Goal: Information Seeking & Learning: Learn about a topic

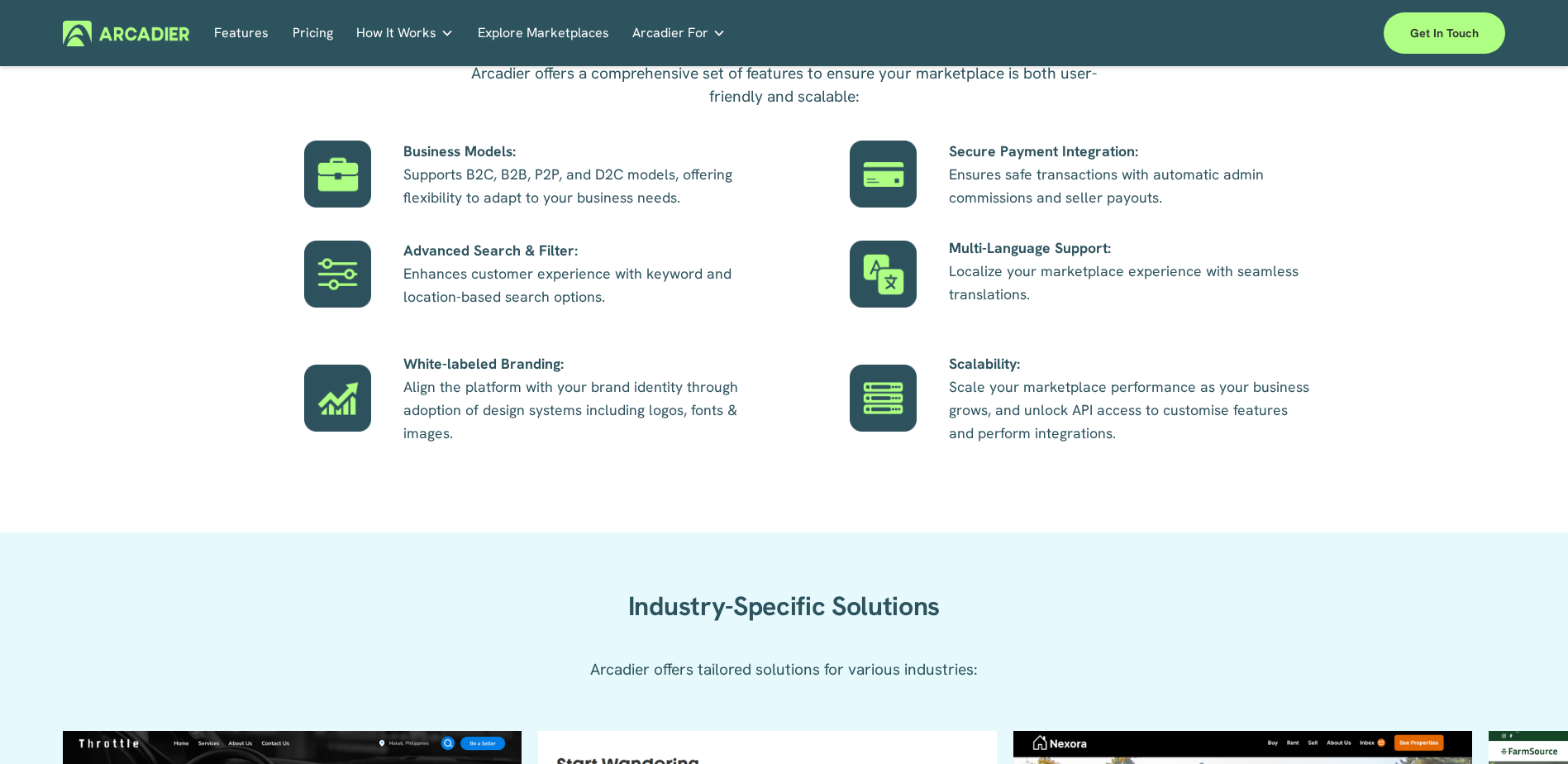
scroll to position [1571, 0]
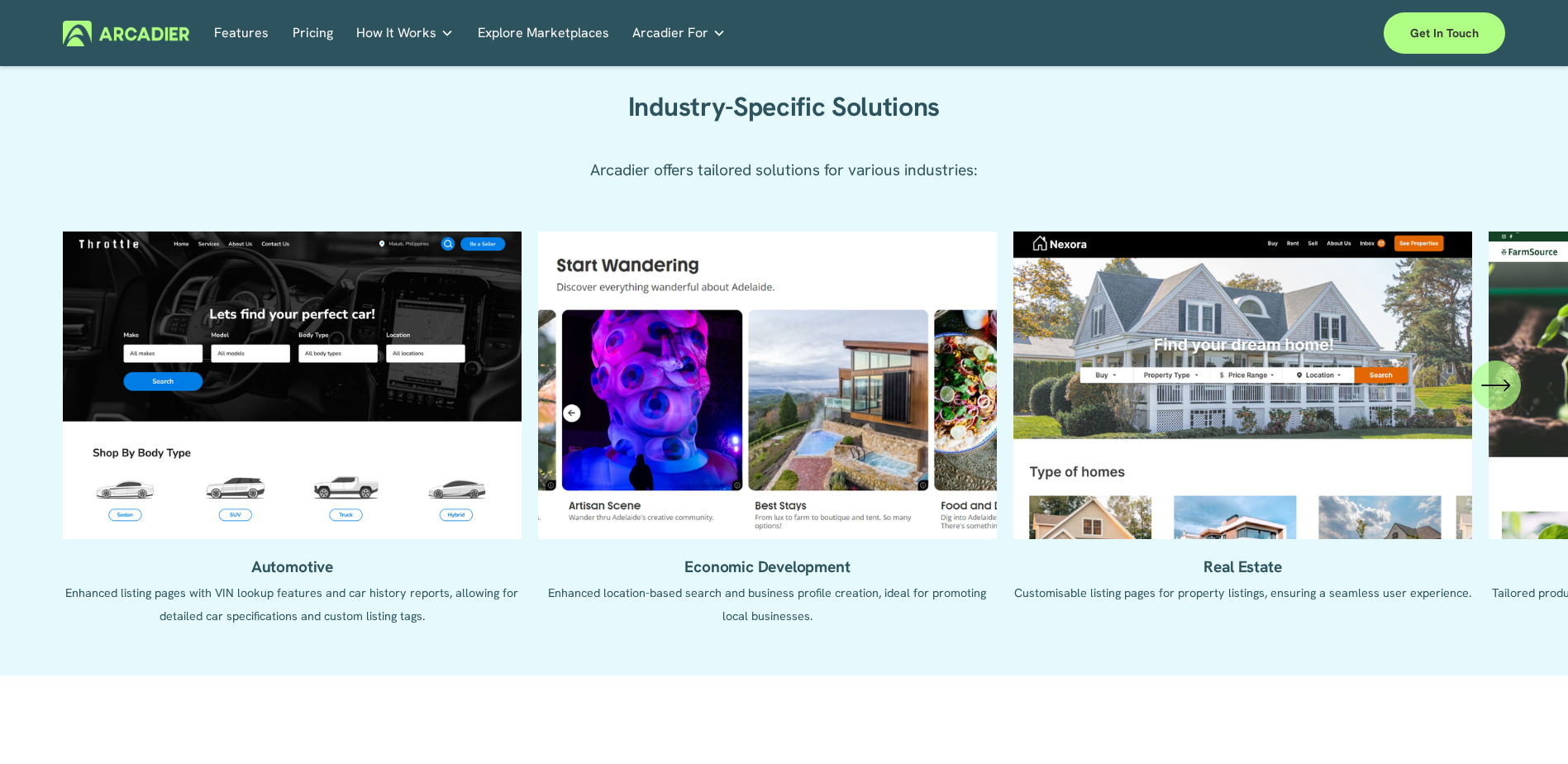
click at [1502, 383] on icon "\a \a \a Next\a \a" at bounding box center [1497, 385] width 30 height 30
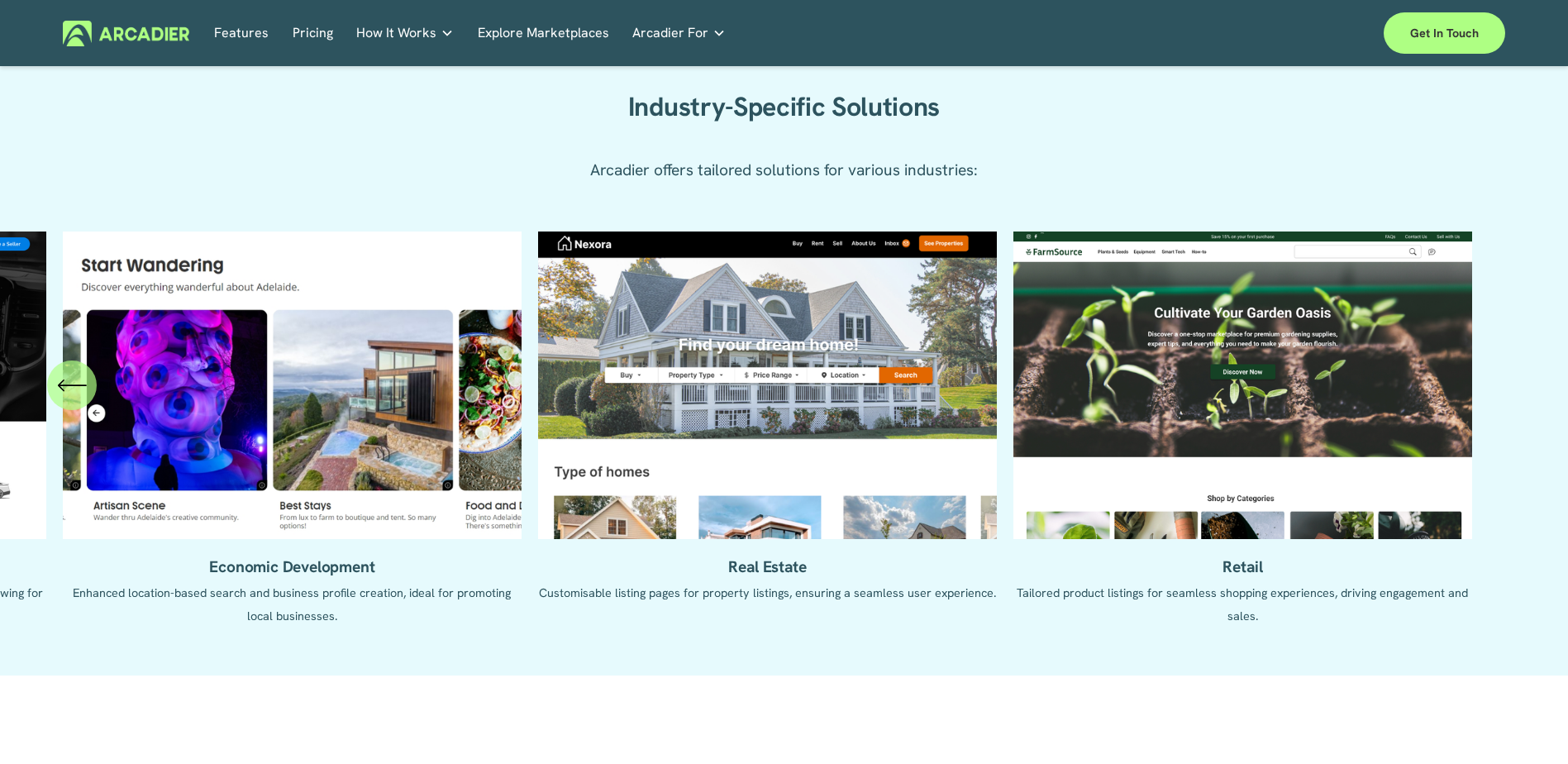
click at [337, 133] on div "Industry-Specific Solutions Arcadier offers tailored solutions for various indu…" at bounding box center [784, 120] width 1568 height 174
click at [841, 28] on div "Features Pricing How It Works Why Arcadier Partners About Us Contact" at bounding box center [786, 34] width 1145 height 26
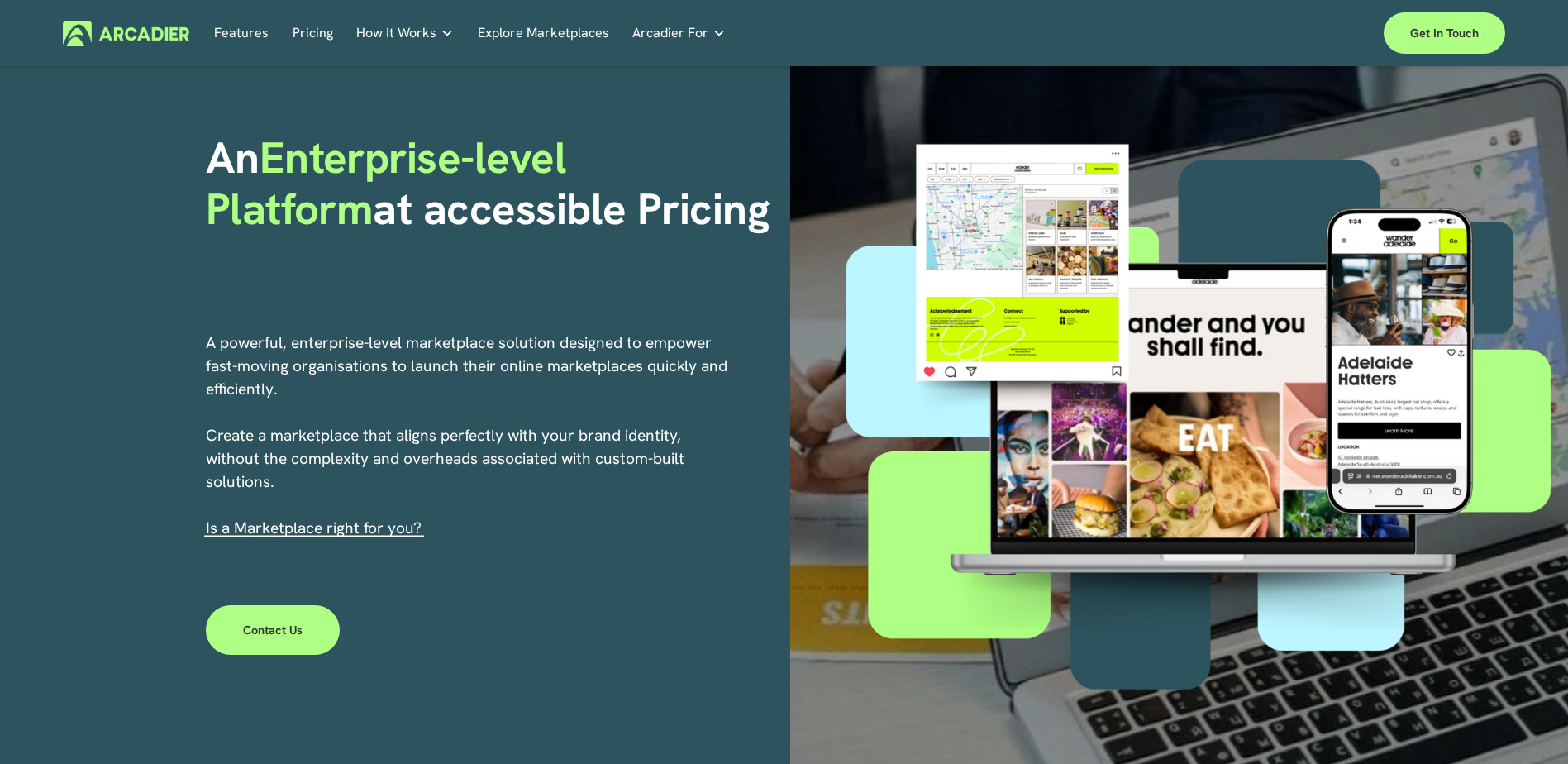
scroll to position [0, 0]
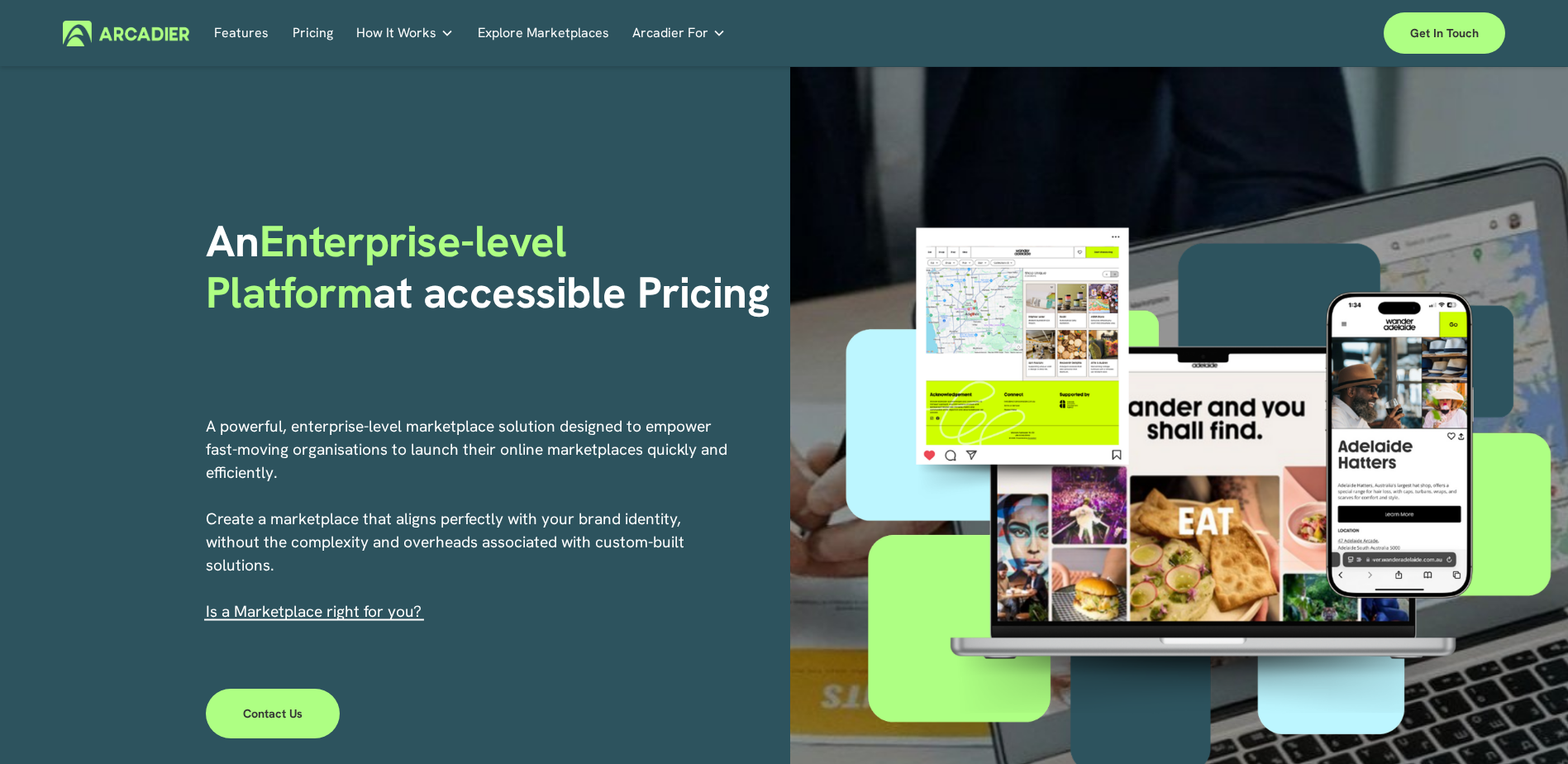
click at [680, 125] on div "An Enterprise-level Platform at accessible Pricing A powerful, enterprise-level…" at bounding box center [784, 490] width 1568 height 845
click at [0, 0] on link "Economic Development Designed to support your visitor economy agenda and invest…" at bounding box center [0, 0] width 0 height 0
